Goal: Transaction & Acquisition: Purchase product/service

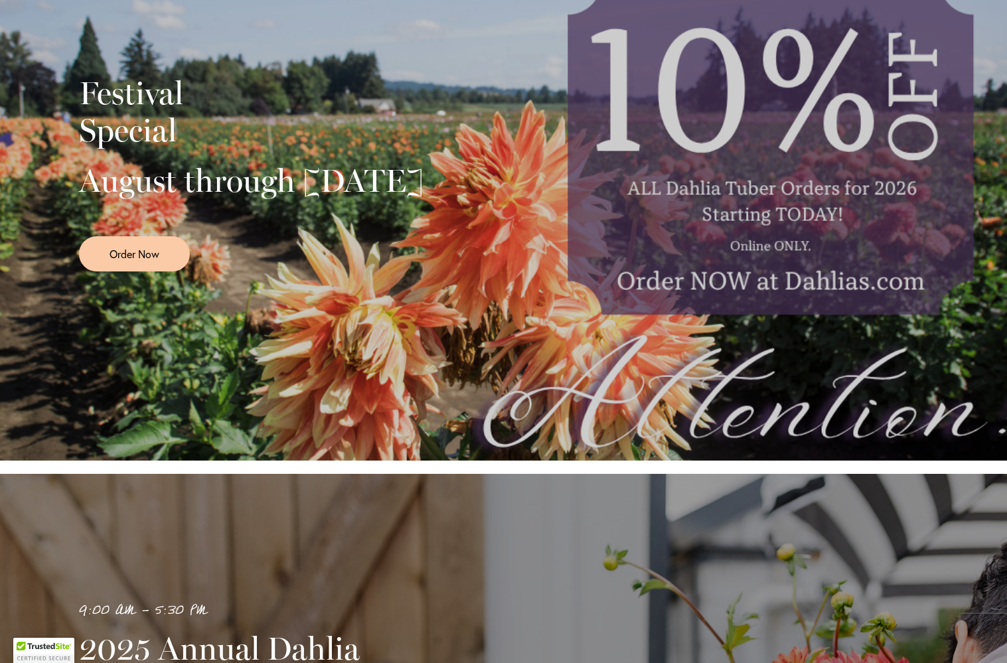
scroll to position [326, 0]
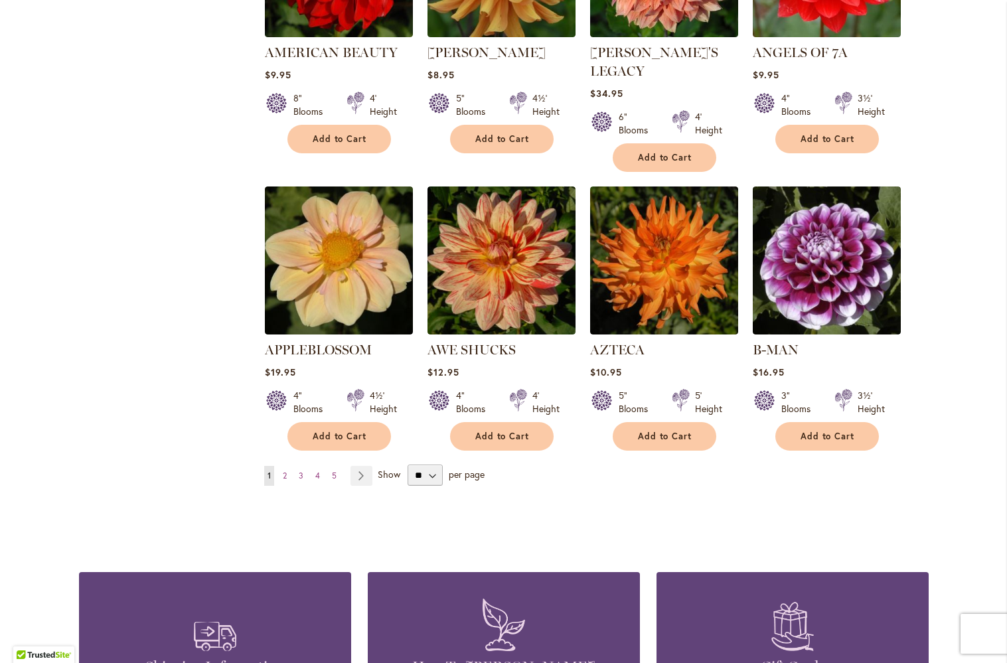
scroll to position [954, 0]
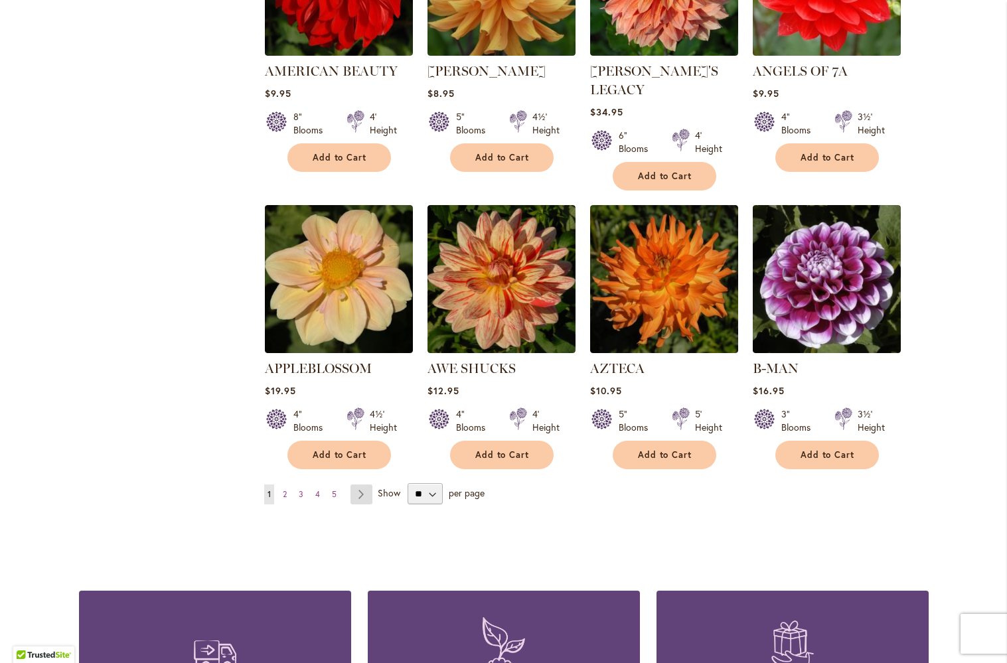
click at [367, 485] on link "Page Next" at bounding box center [362, 495] width 22 height 20
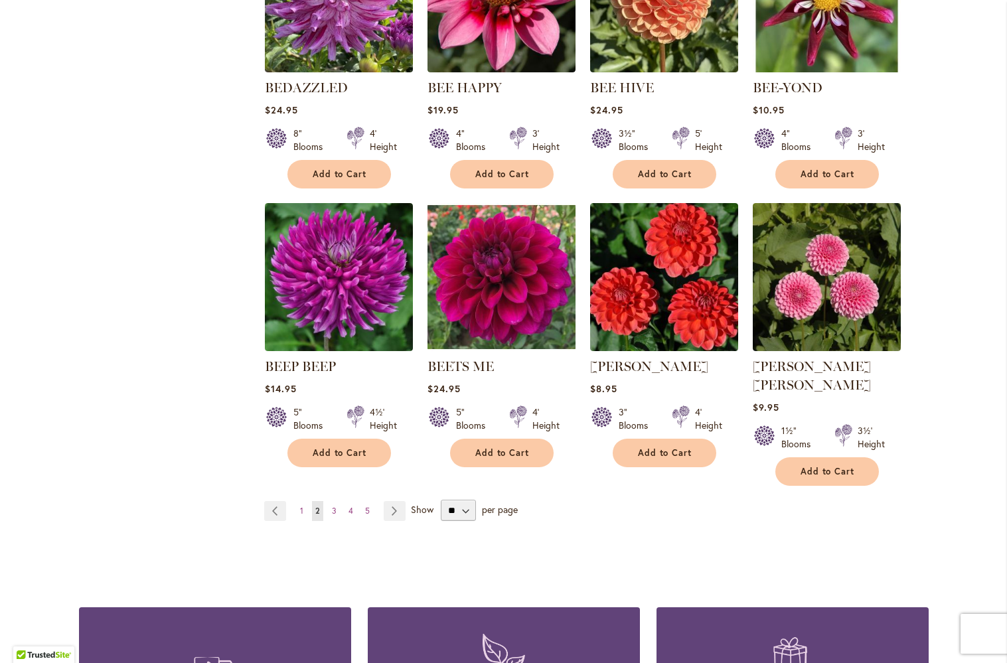
scroll to position [938, 0]
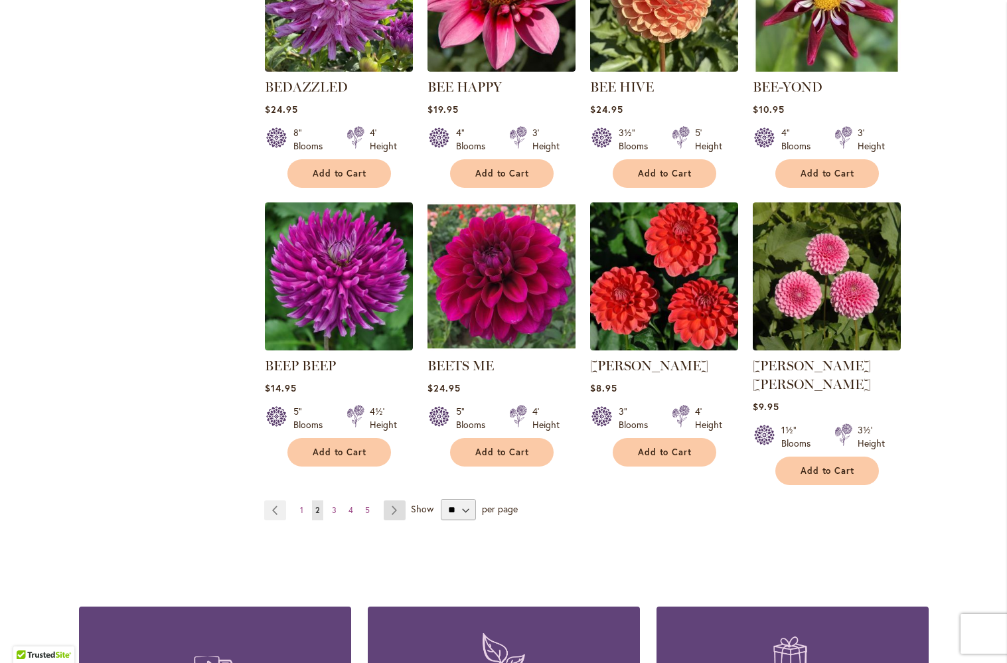
click at [388, 501] on link "Page Next" at bounding box center [395, 511] width 22 height 20
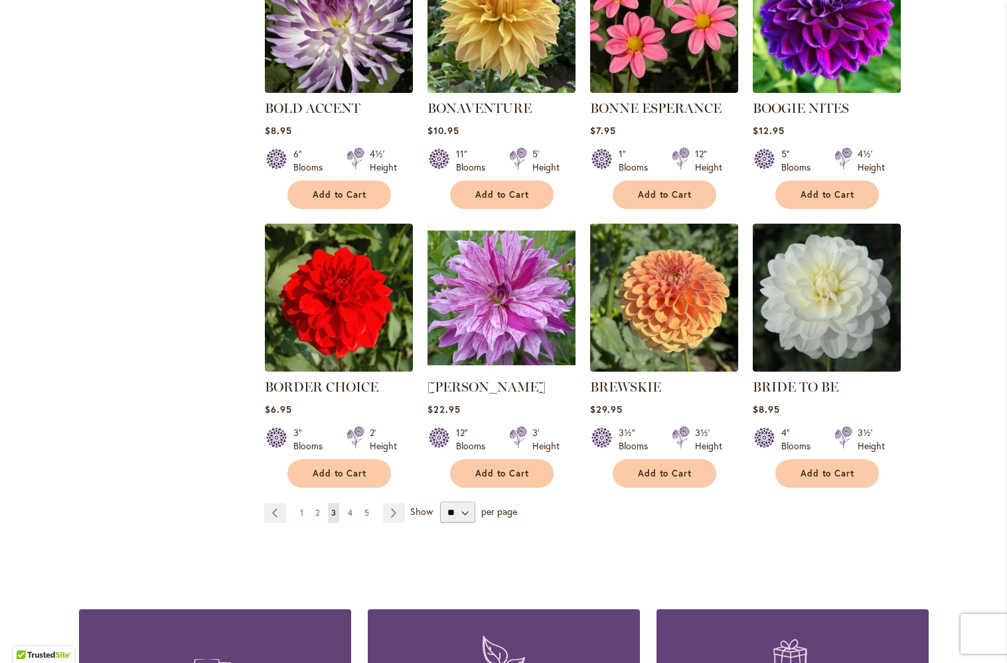
scroll to position [929, 0]
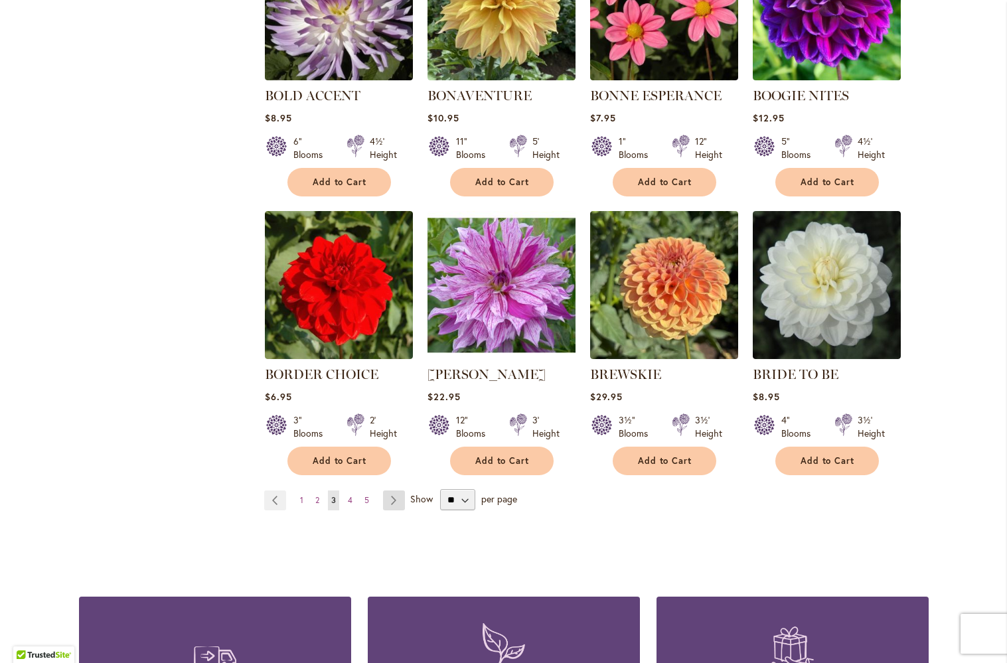
click at [398, 499] on link "Page Next" at bounding box center [394, 501] width 22 height 20
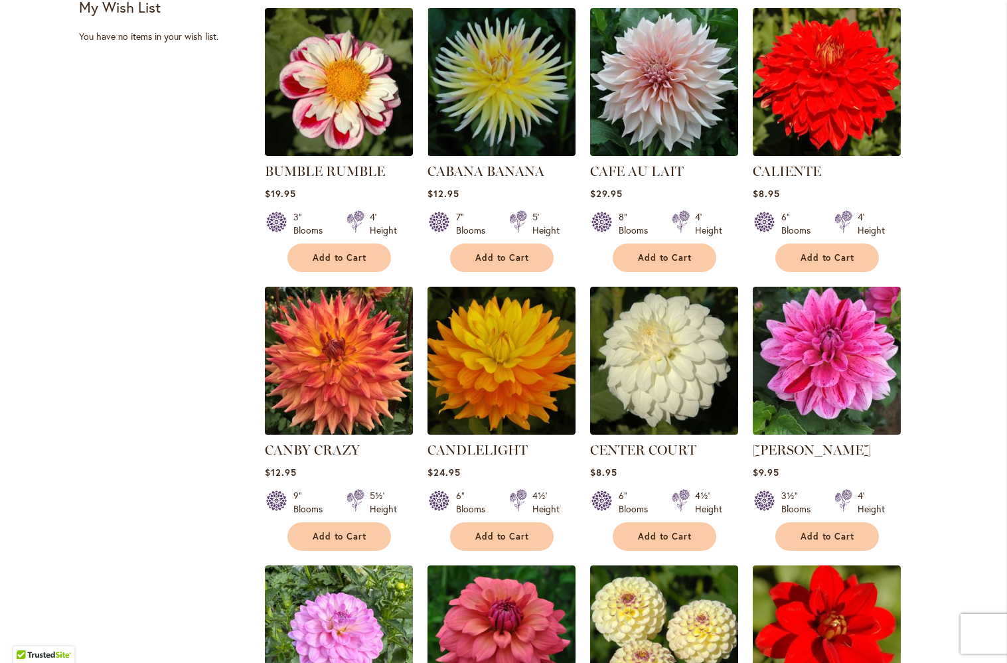
scroll to position [595, 0]
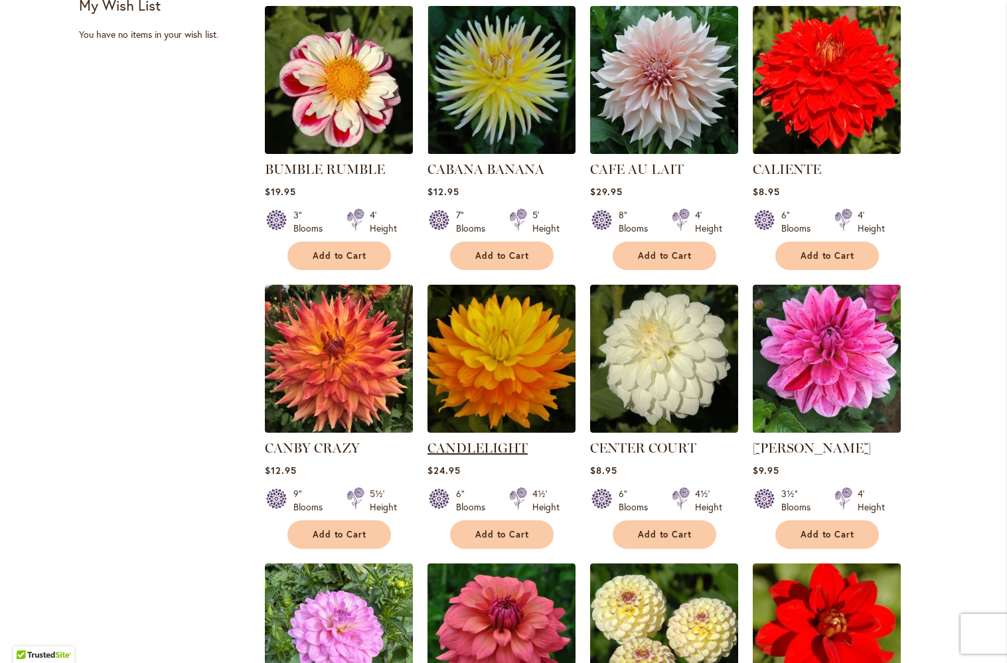
click at [498, 448] on link "CANDLELIGHT" at bounding box center [478, 448] width 100 height 16
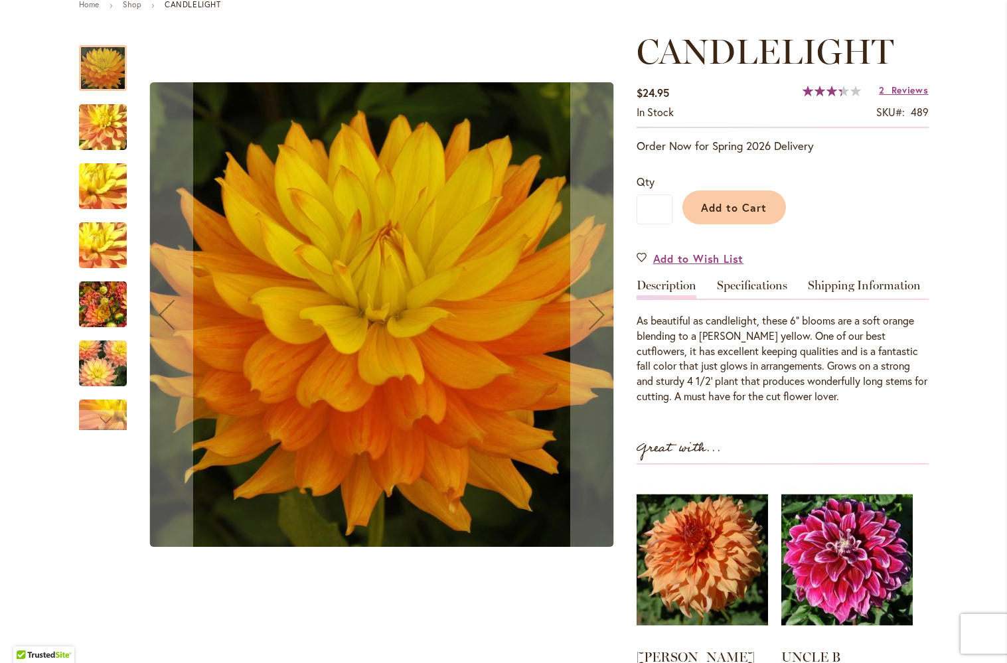
scroll to position [166, 0]
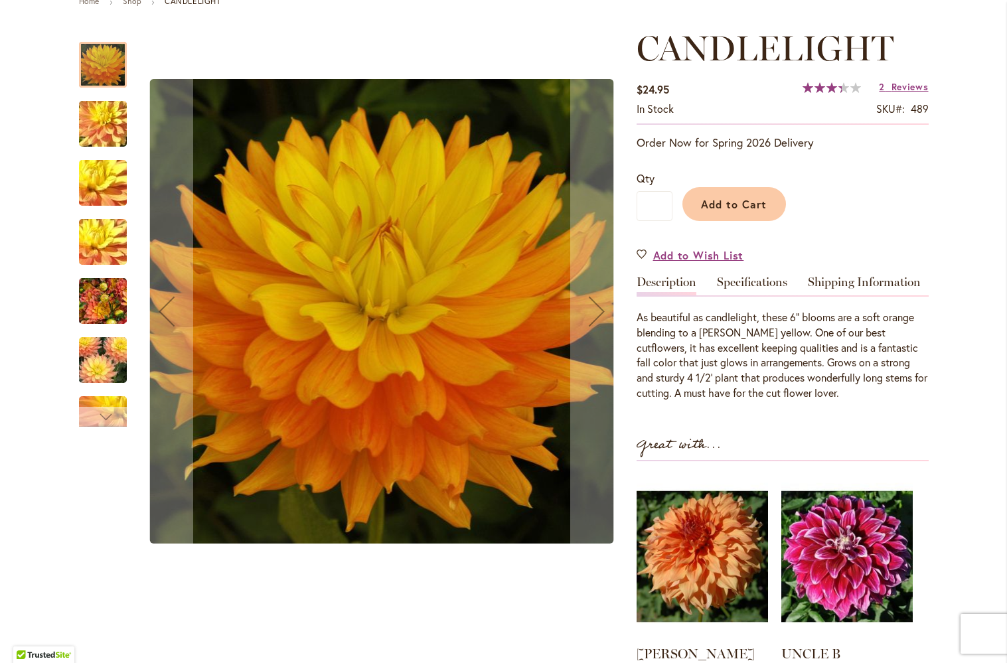
click at [102, 414] on div "Next" at bounding box center [103, 417] width 20 height 20
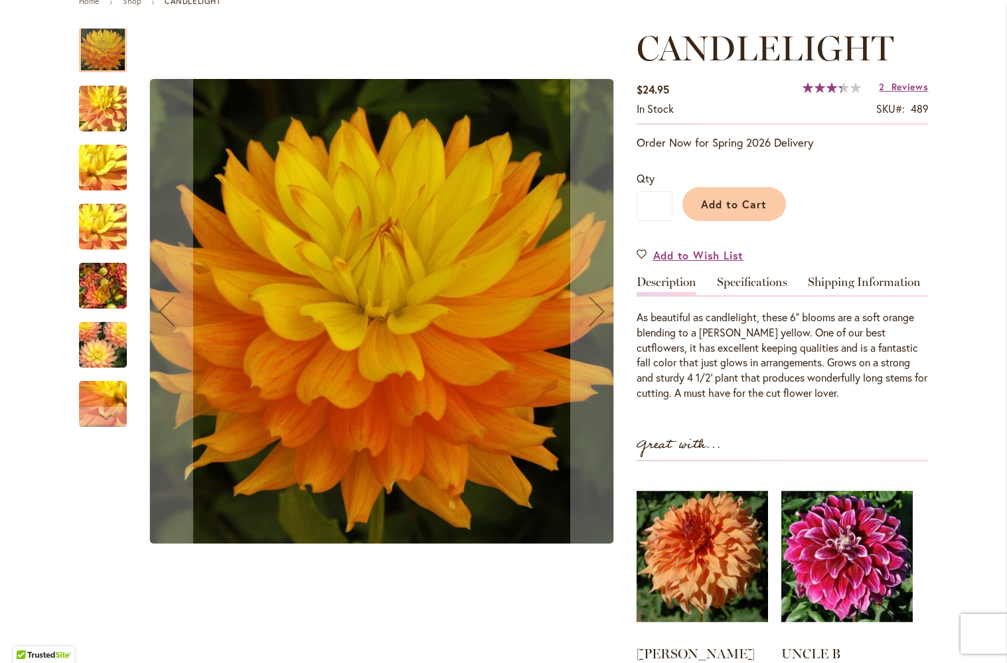
click at [98, 345] on img "CANDLELIGHT" at bounding box center [103, 345] width 96 height 64
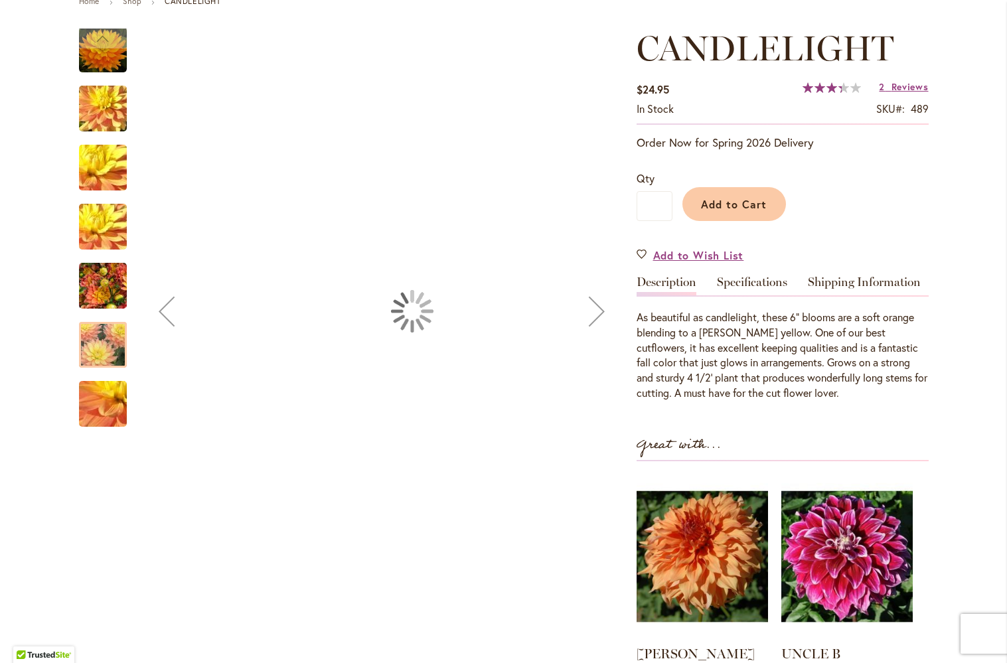
click at [106, 291] on img "CANDLELIGHT" at bounding box center [103, 286] width 48 height 64
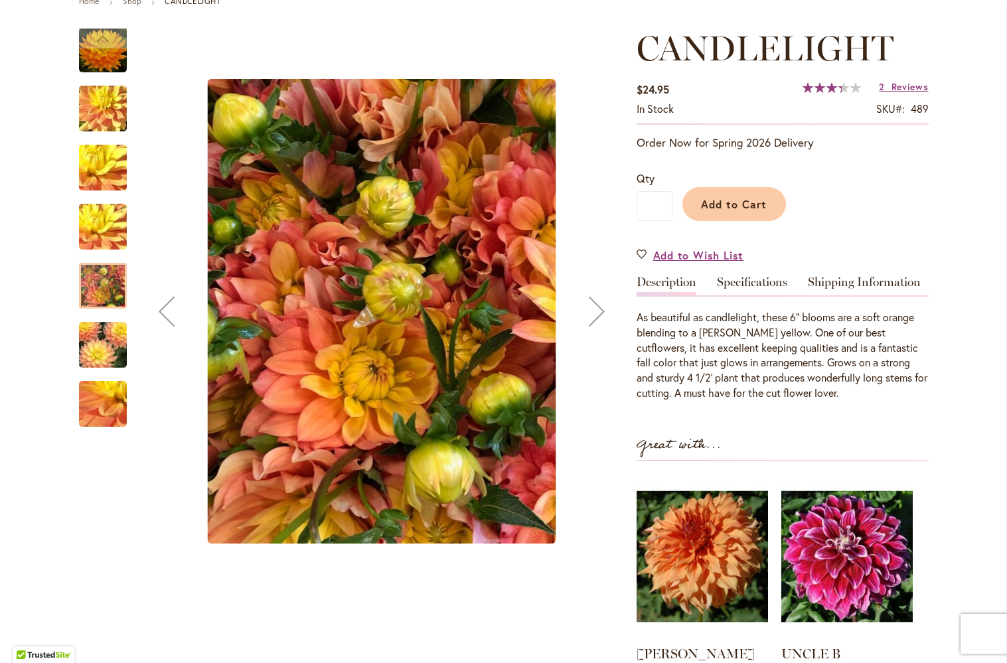
click at [97, 238] on img "CANDLELIGHT" at bounding box center [103, 227] width 96 height 72
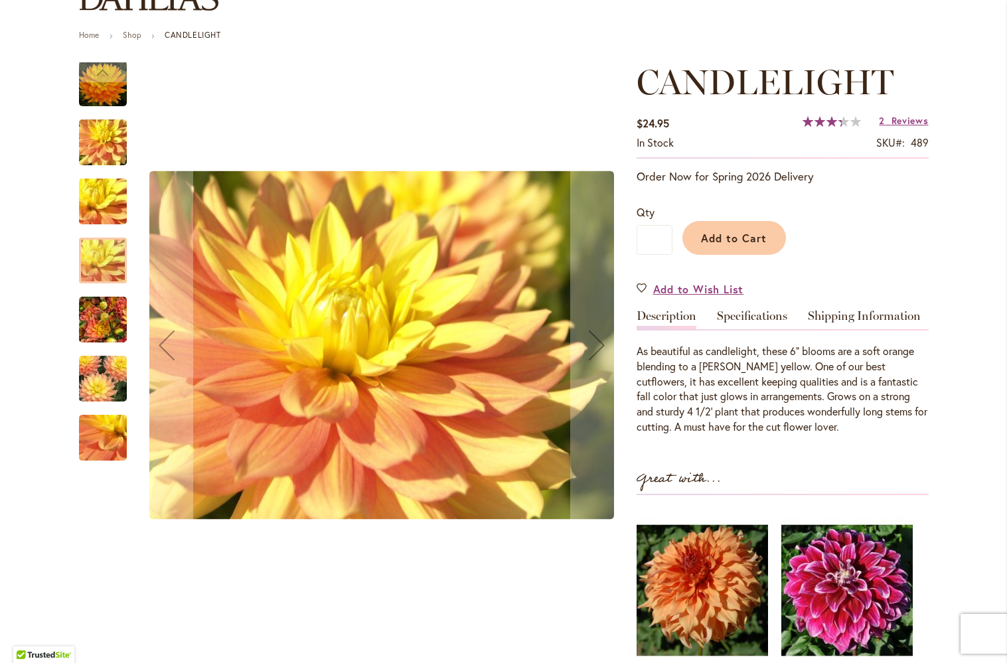
scroll to position [120, 0]
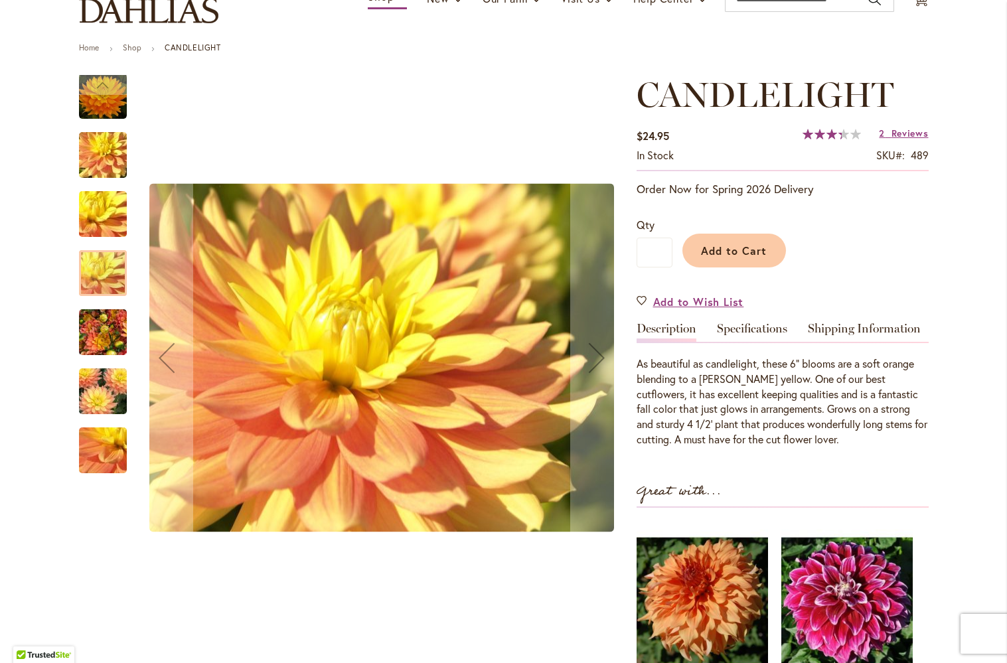
click at [98, 201] on img "CANDLELIGHT" at bounding box center [103, 215] width 96 height 72
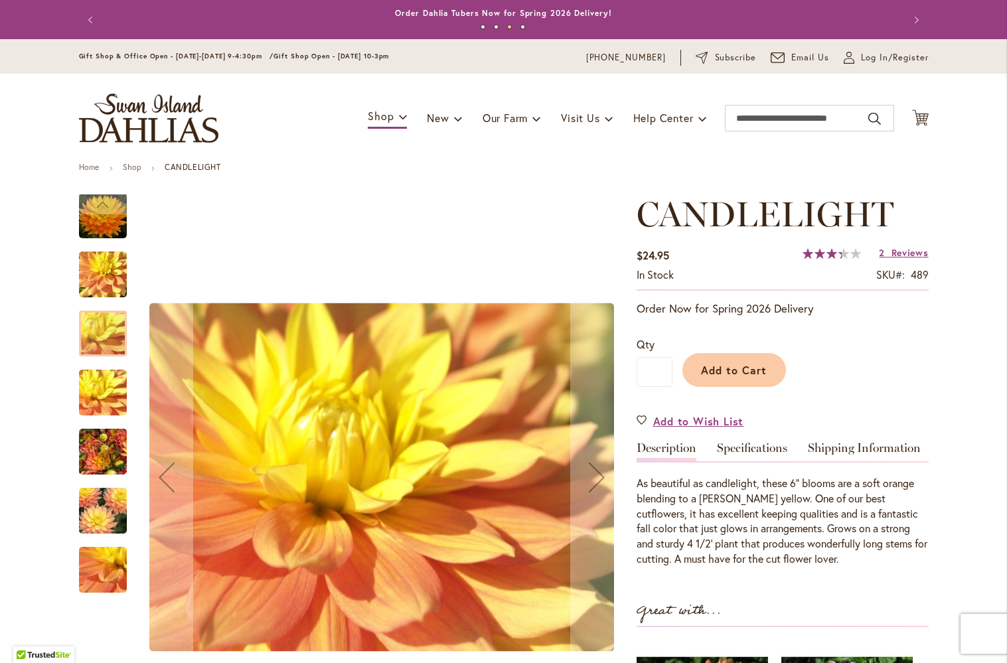
scroll to position [0, 0]
click at [95, 220] on img "CANDLELIGHT" at bounding box center [103, 216] width 48 height 48
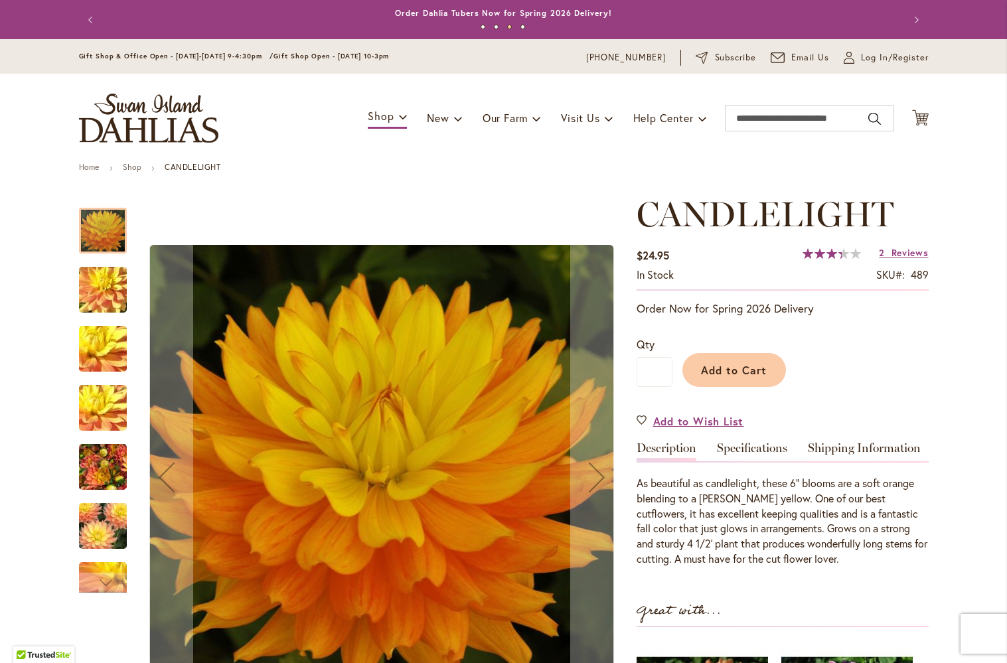
click at [86, 284] on img "CANDLELIGHT" at bounding box center [103, 290] width 96 height 72
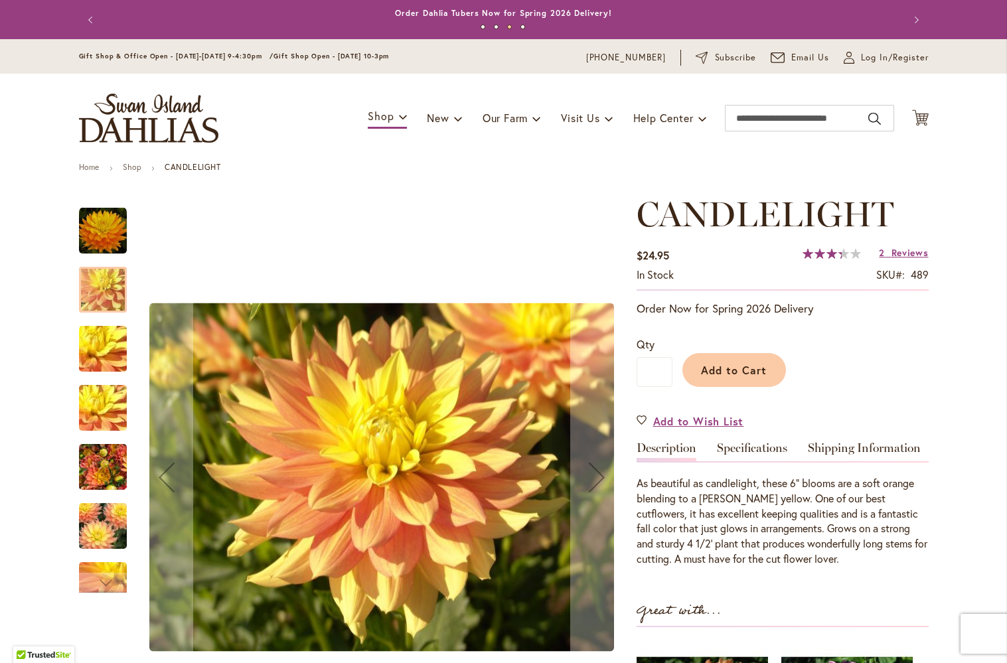
click at [106, 349] on img "CANDLELIGHT" at bounding box center [103, 349] width 96 height 72
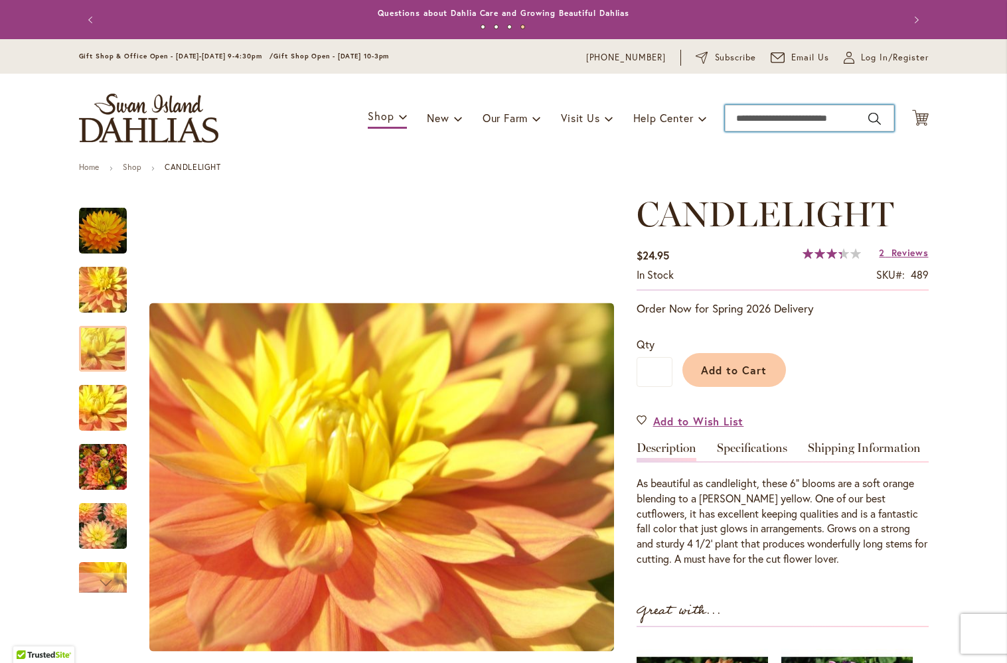
click at [772, 118] on input "Search" at bounding box center [809, 118] width 169 height 27
type input "*****"
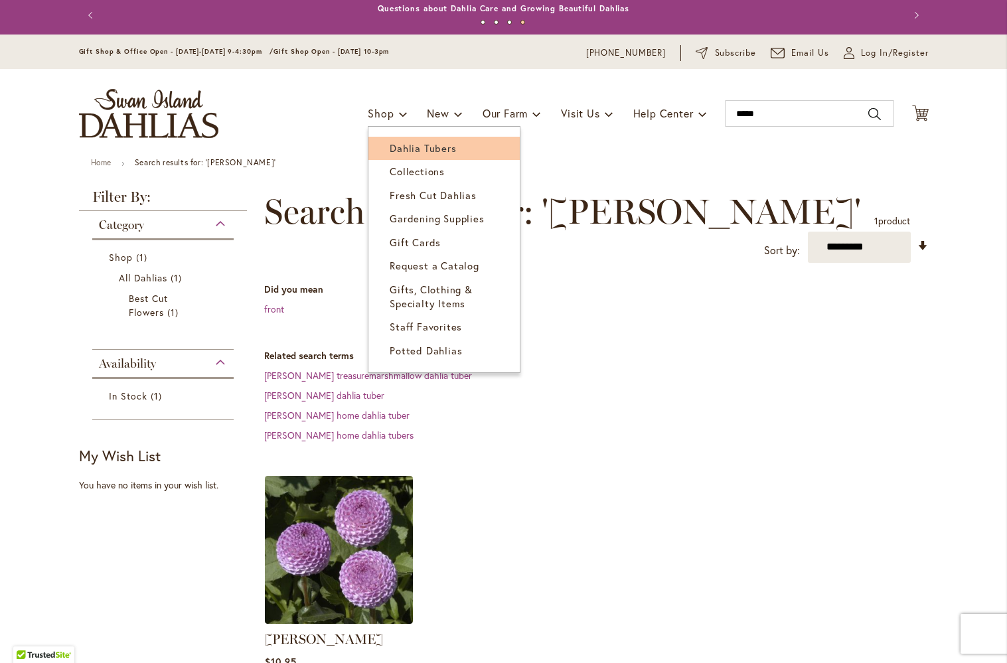
click at [405, 154] on link "Dahlia Tubers" at bounding box center [444, 148] width 151 height 23
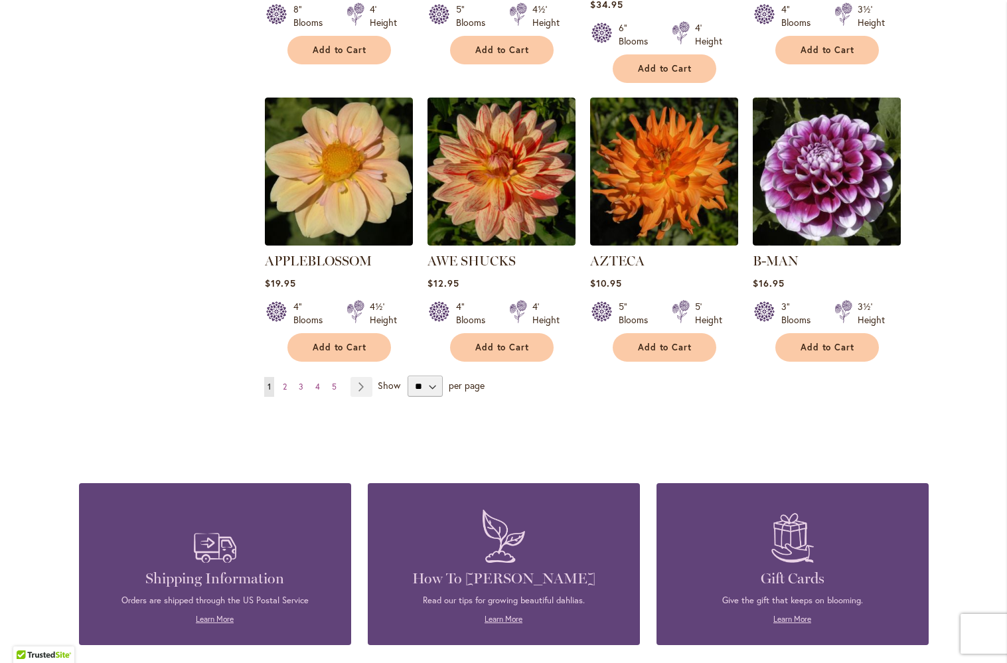
scroll to position [1084, 0]
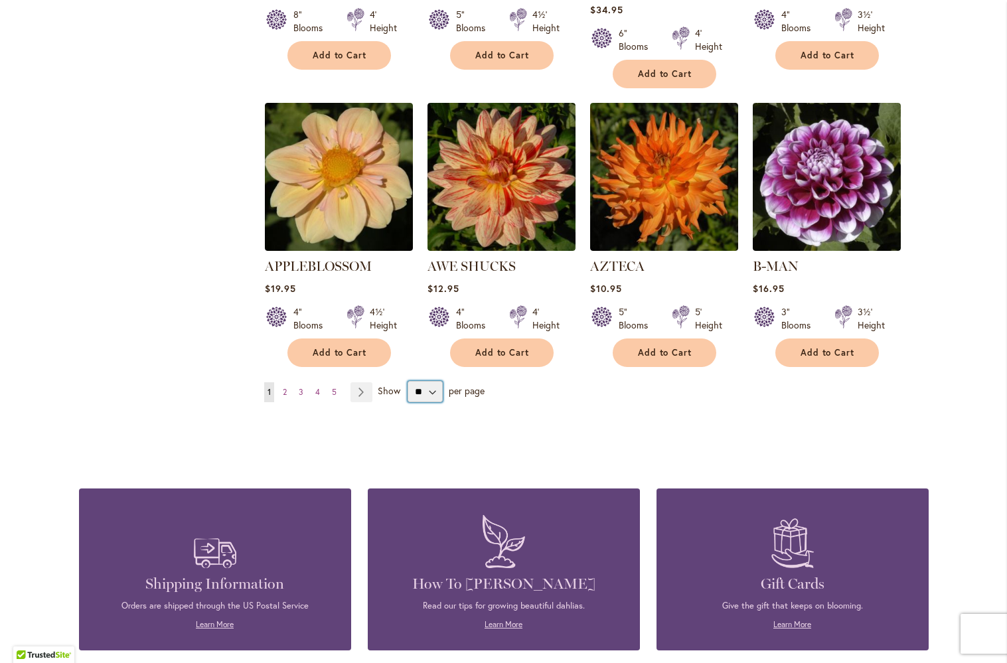
select select "**"
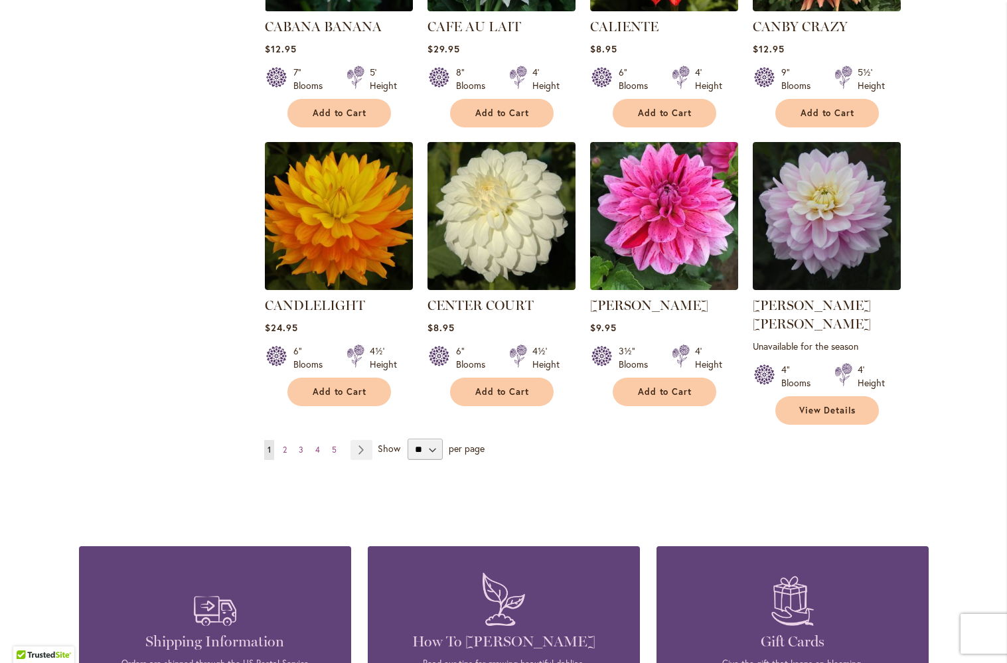
scroll to position [4437, 0]
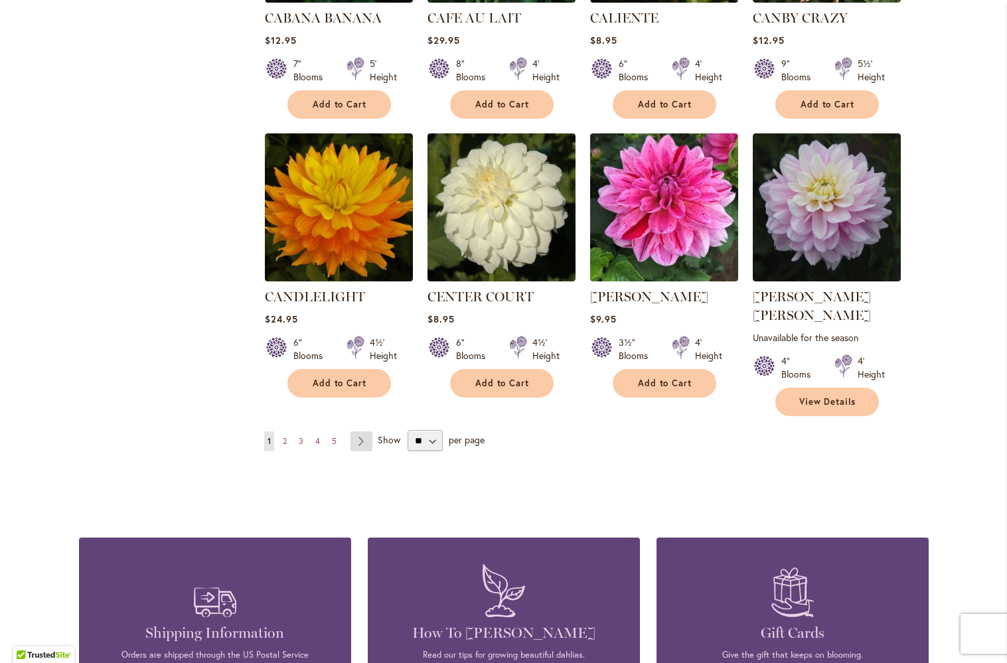
click at [359, 432] on link "Page Next" at bounding box center [362, 442] width 22 height 20
